Goal: Task Accomplishment & Management: Use online tool/utility

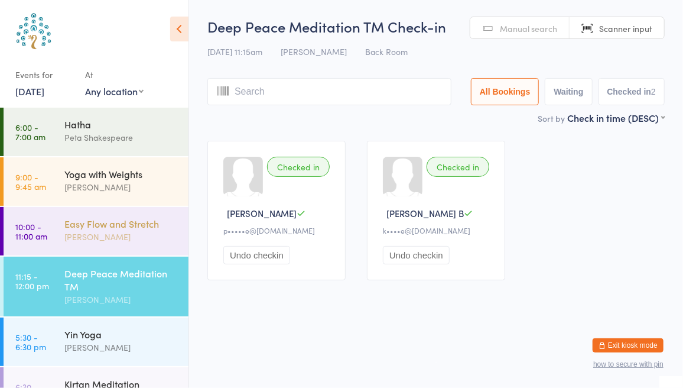
click at [131, 235] on div "[PERSON_NAME]" at bounding box center [121, 237] width 114 height 14
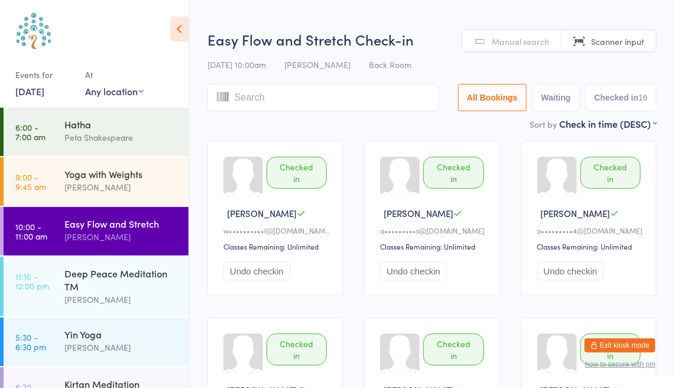
click at [331, 100] on input "search" at bounding box center [322, 97] width 231 height 27
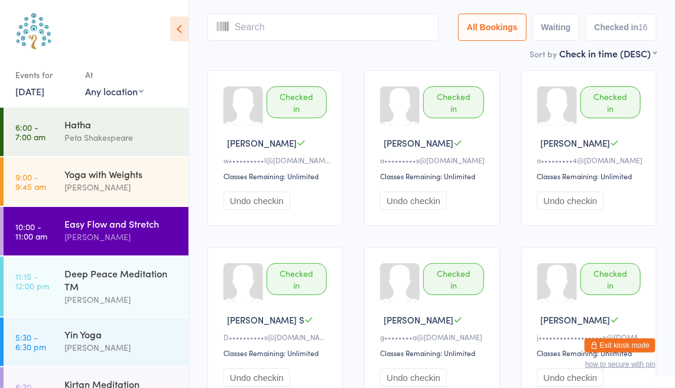
scroll to position [84, 0]
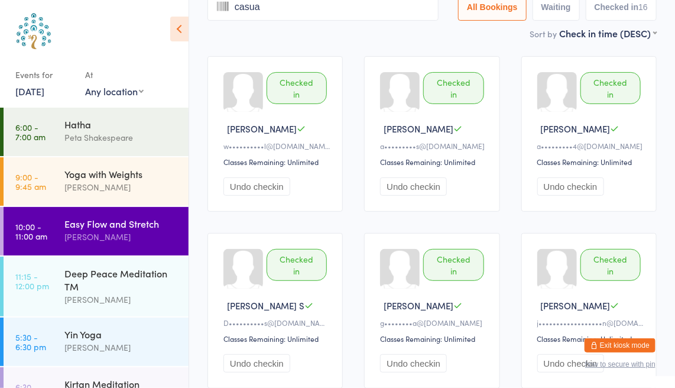
type input "casual"
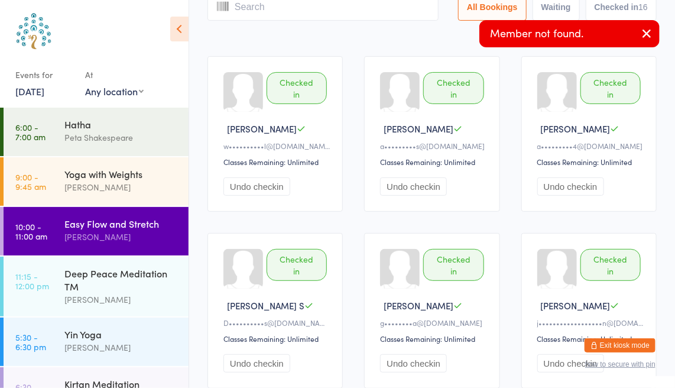
scroll to position [0, 0]
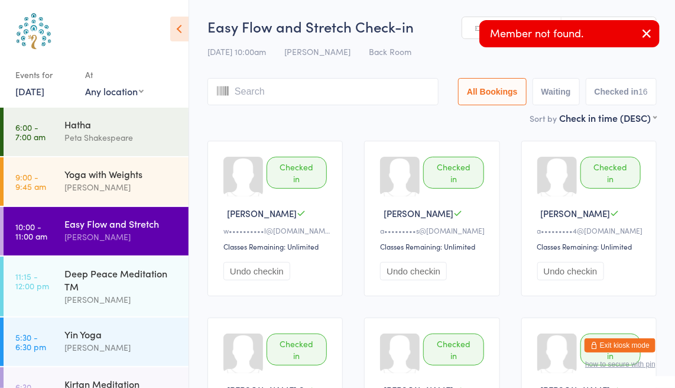
click at [649, 32] on icon "button" at bounding box center [646, 33] width 14 height 15
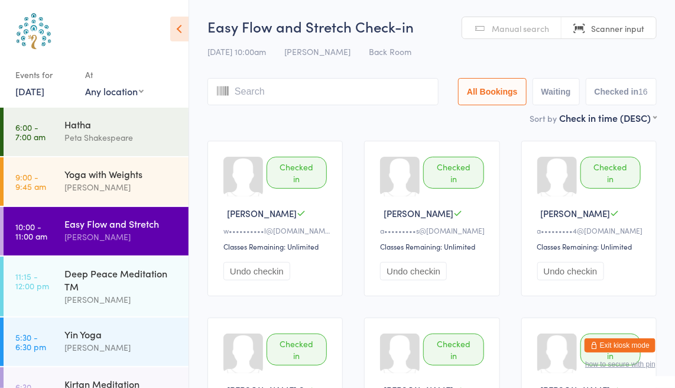
click at [500, 24] on span "Manual search" at bounding box center [520, 28] width 57 height 12
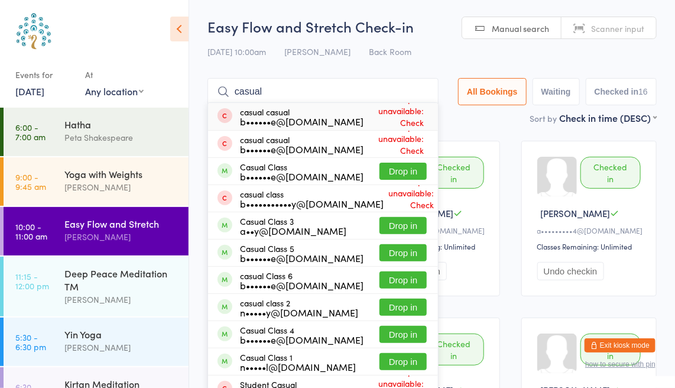
type input "casual"
click at [382, 113] on span "Drop-in unavailable: Check membership" at bounding box center [394, 116] width 63 height 53
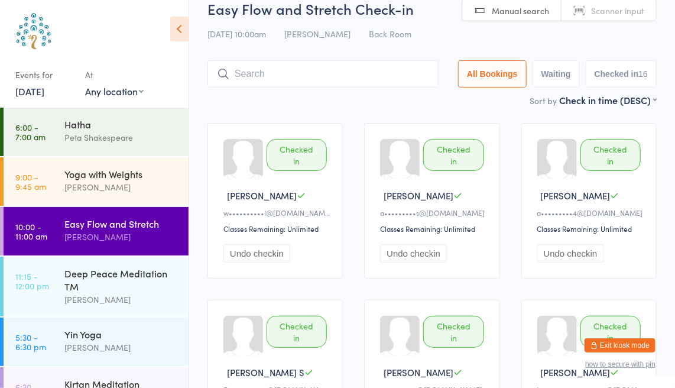
scroll to position [1, 0]
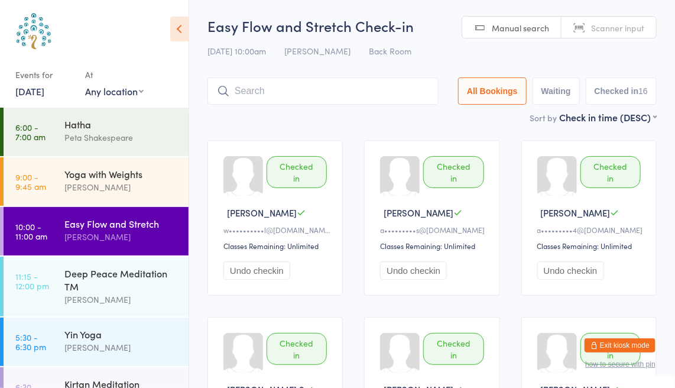
click at [328, 94] on input "search" at bounding box center [322, 90] width 231 height 27
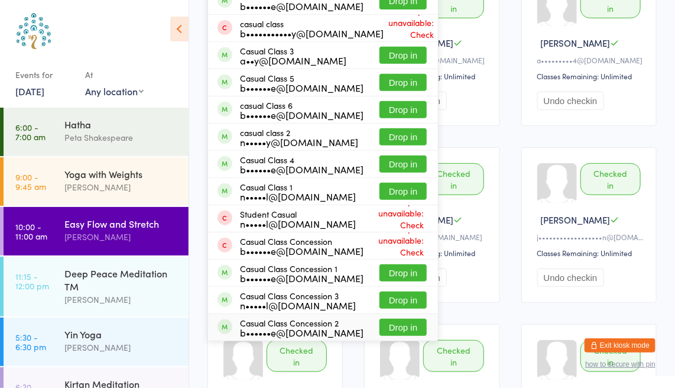
scroll to position [171, 0]
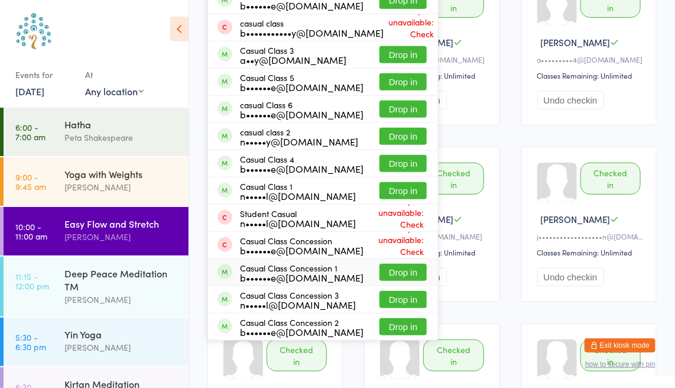
type input "casual"
click at [400, 276] on button "Drop in" at bounding box center [402, 272] width 47 height 17
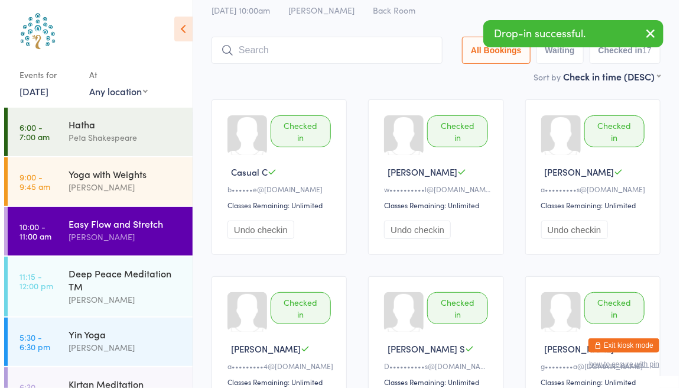
scroll to position [0, 0]
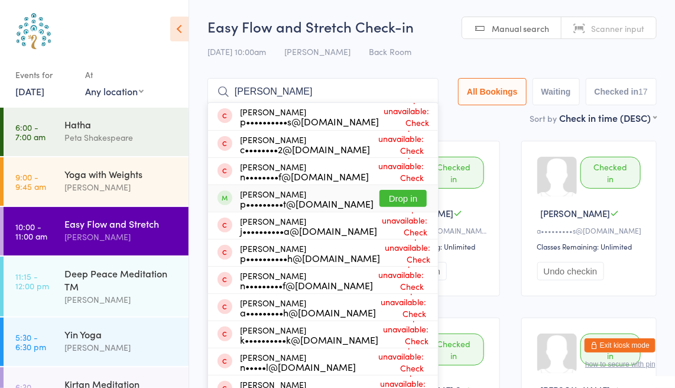
type input "[PERSON_NAME]"
click at [412, 191] on button "Drop in" at bounding box center [402, 198] width 47 height 17
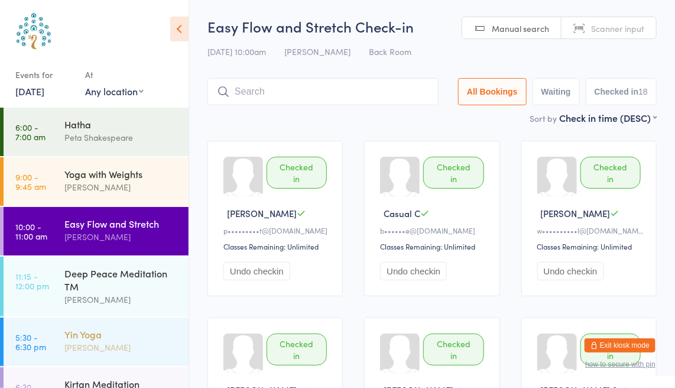
click at [80, 350] on div "[PERSON_NAME]" at bounding box center [121, 347] width 114 height 14
